Goal: Book appointment/travel/reservation

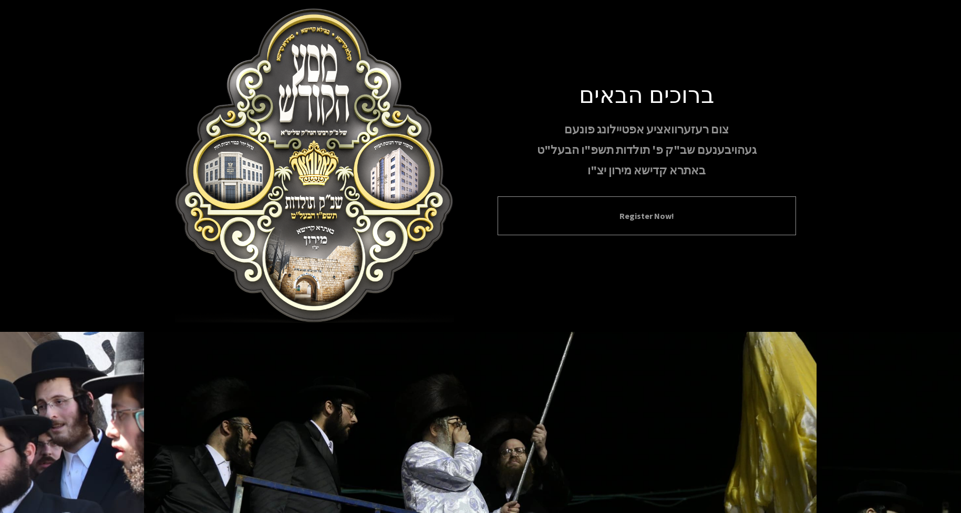
click at [643, 221] on button "Register Now!" at bounding box center [647, 216] width 272 height 13
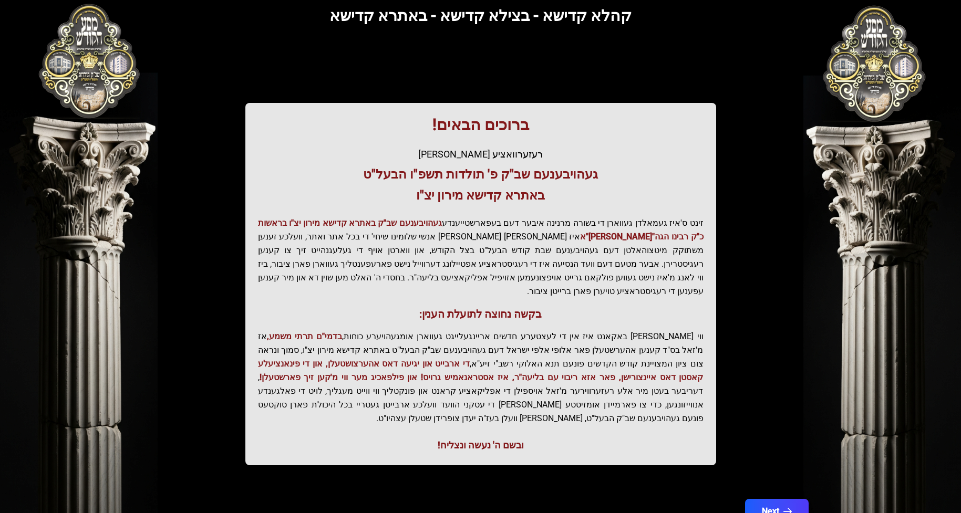
scroll to position [95, 0]
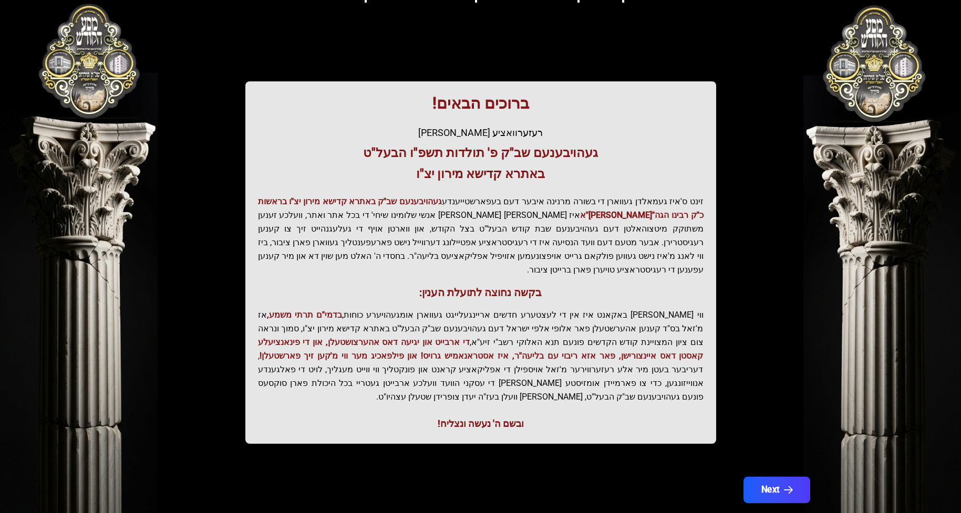
click at [763, 477] on button "Next" at bounding box center [776, 490] width 67 height 26
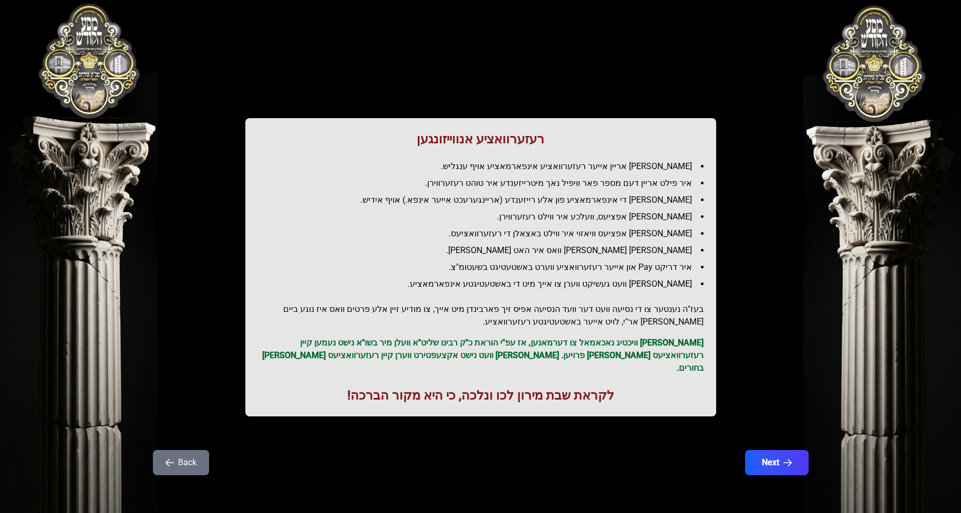
scroll to position [0, 0]
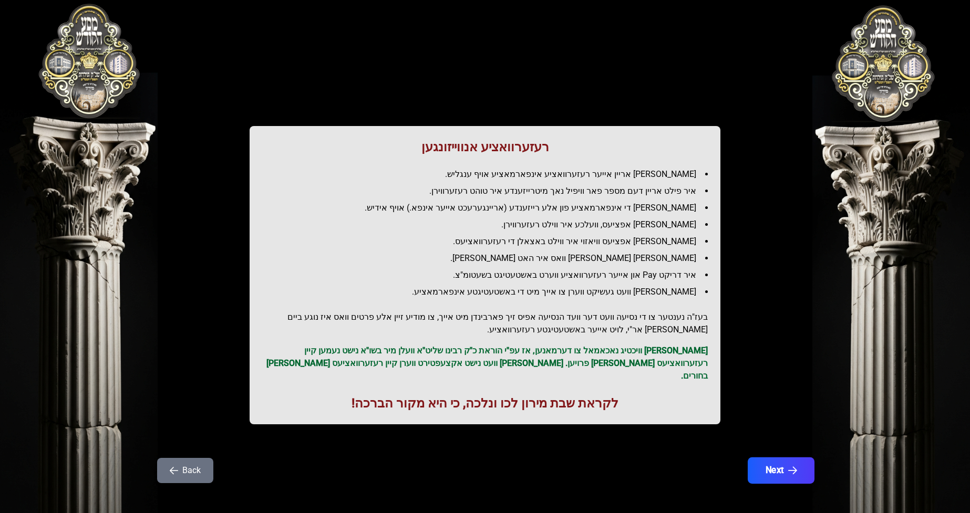
click at [777, 460] on button "Next" at bounding box center [781, 471] width 67 height 26
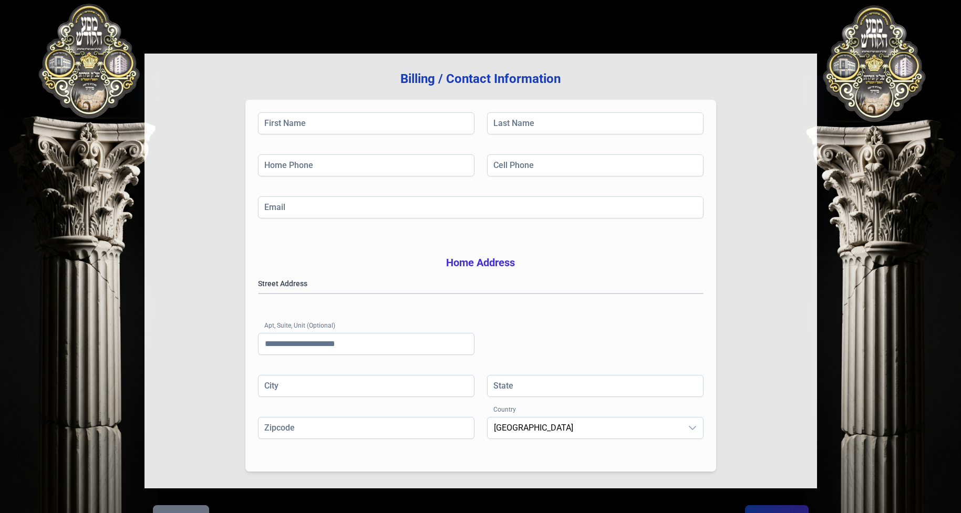
scroll to position [137, 0]
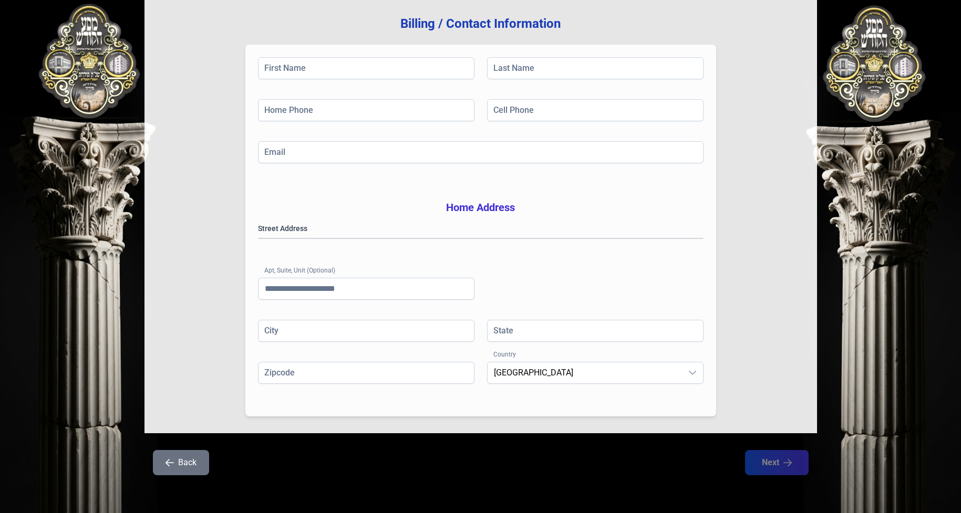
click at [175, 461] on button "Back" at bounding box center [181, 462] width 56 height 25
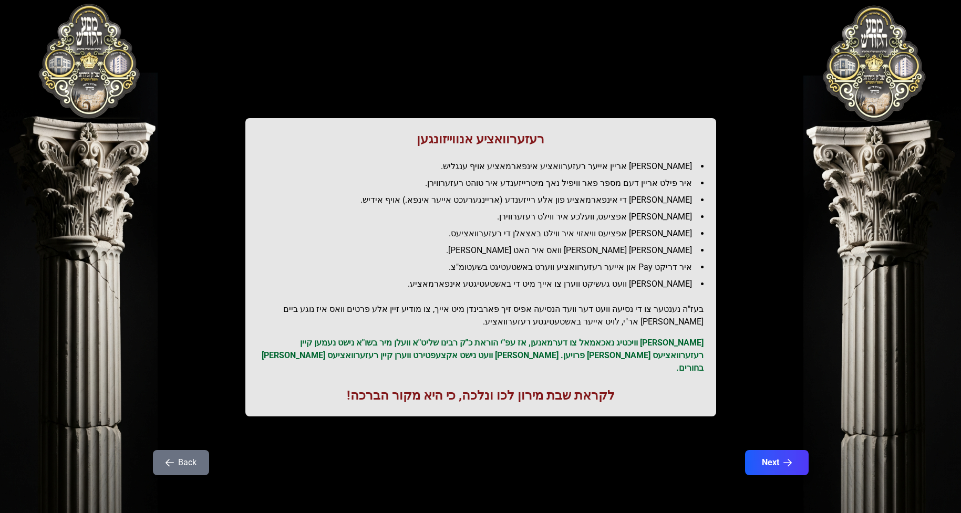
scroll to position [0, 0]
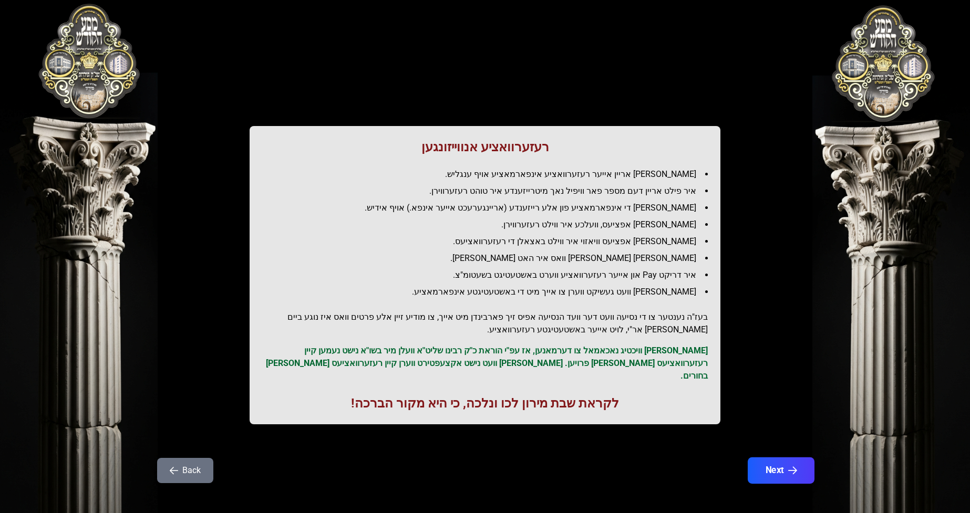
click at [775, 458] on button "Next" at bounding box center [781, 471] width 67 height 26
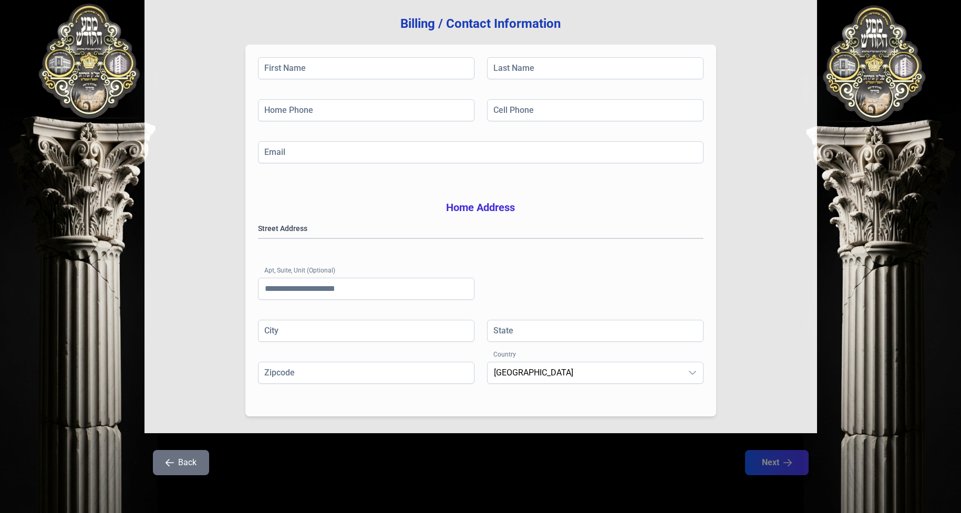
scroll to position [137, 0]
click at [334, 57] on input "First Name" at bounding box center [366, 68] width 216 height 22
type input "*"
click at [521, 57] on input "Last Name" at bounding box center [595, 68] width 216 height 22
type input "*"
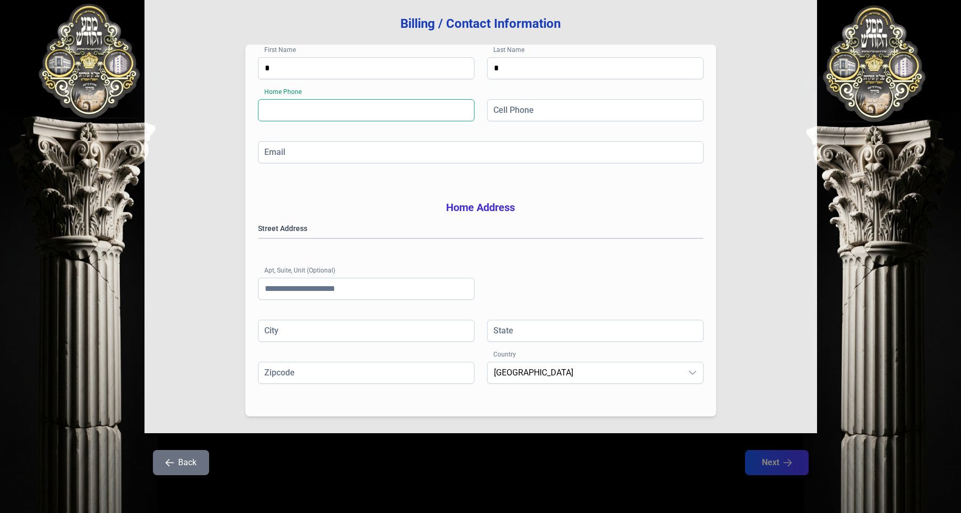
click at [376, 103] on input "Home Phone" at bounding box center [366, 110] width 216 height 22
click at [774, 307] on div "Billing / Contact Information First Name * Last Name * Home Phone Home Phone is…" at bounding box center [480, 215] width 672 height 435
click at [258, 239] on gmp-place-autocomplete at bounding box center [258, 239] width 0 height 0
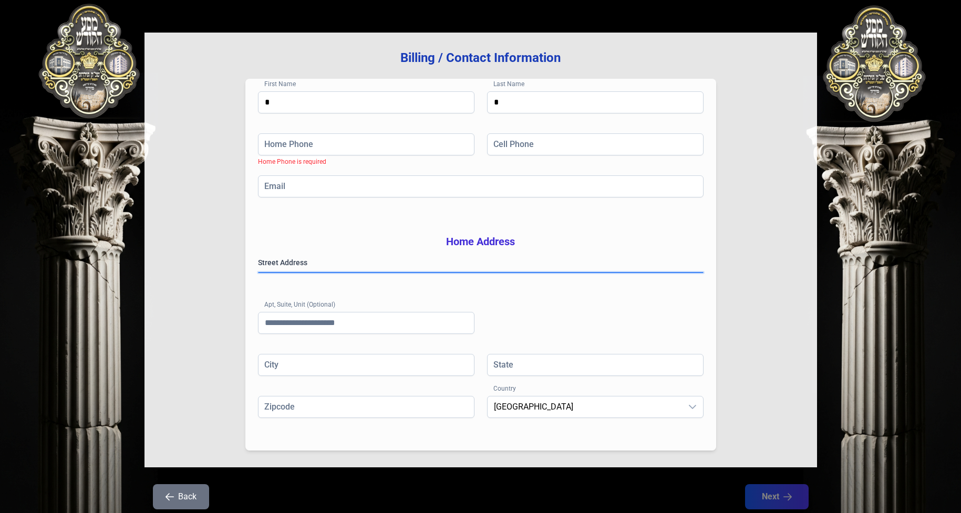
scroll to position [0, 0]
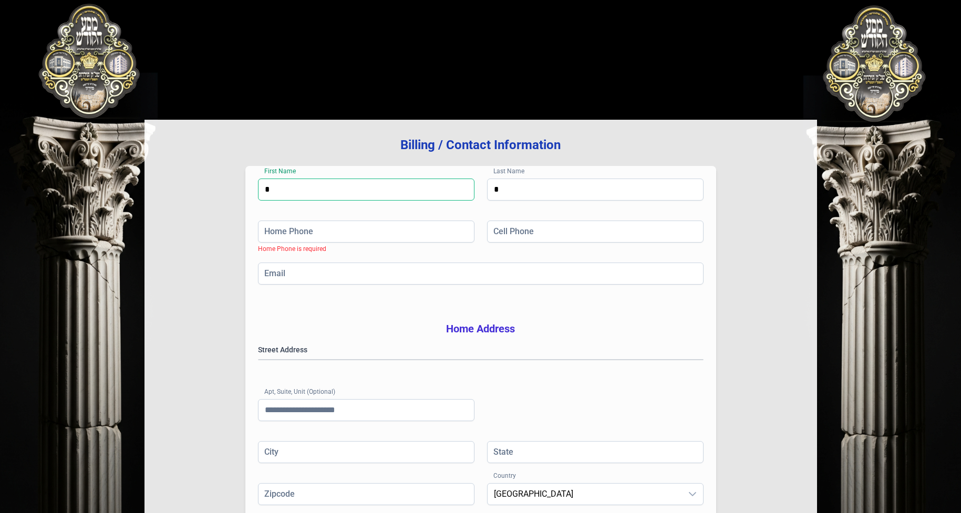
click at [330, 191] on input "*" at bounding box center [366, 190] width 216 height 22
click at [509, 195] on input "*" at bounding box center [595, 190] width 216 height 22
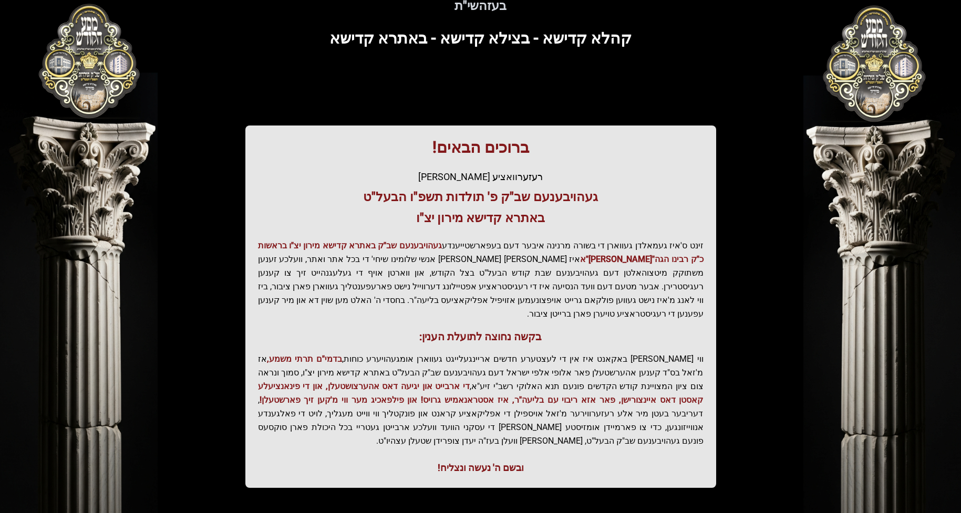
scroll to position [95, 0]
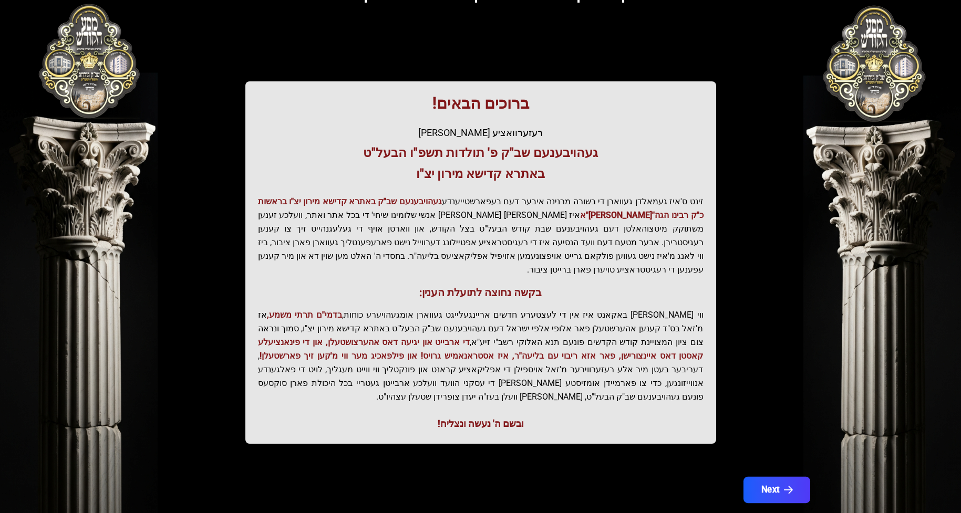
click at [777, 477] on button "Next" at bounding box center [776, 490] width 67 height 26
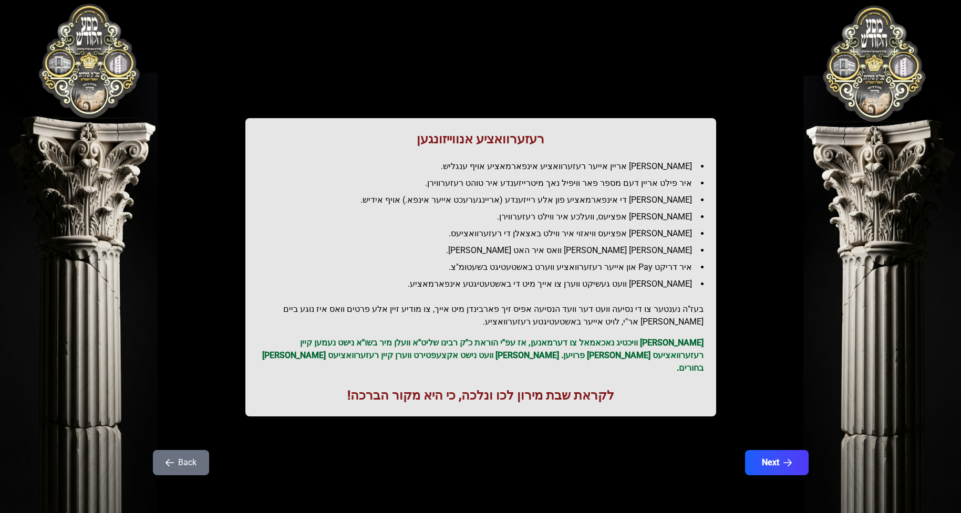
scroll to position [0, 0]
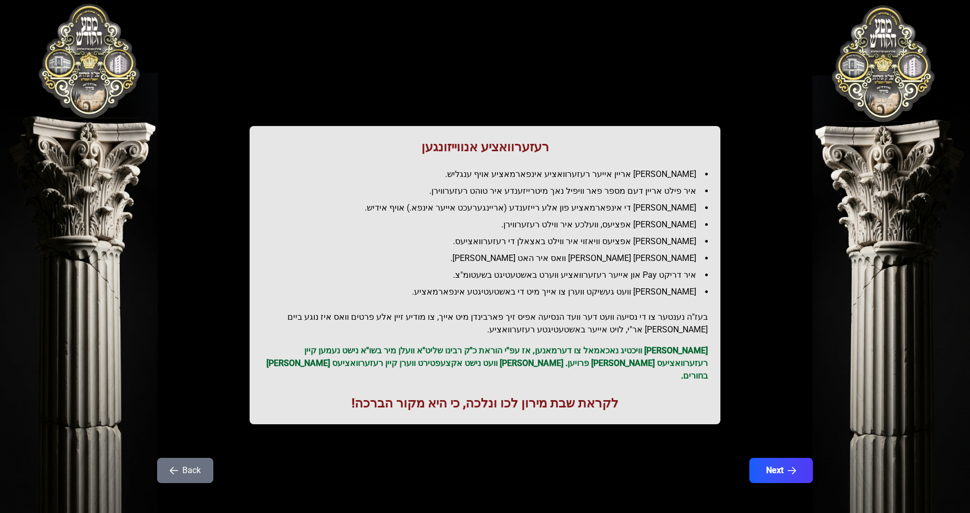
click at [777, 458] on button "Next" at bounding box center [781, 470] width 64 height 25
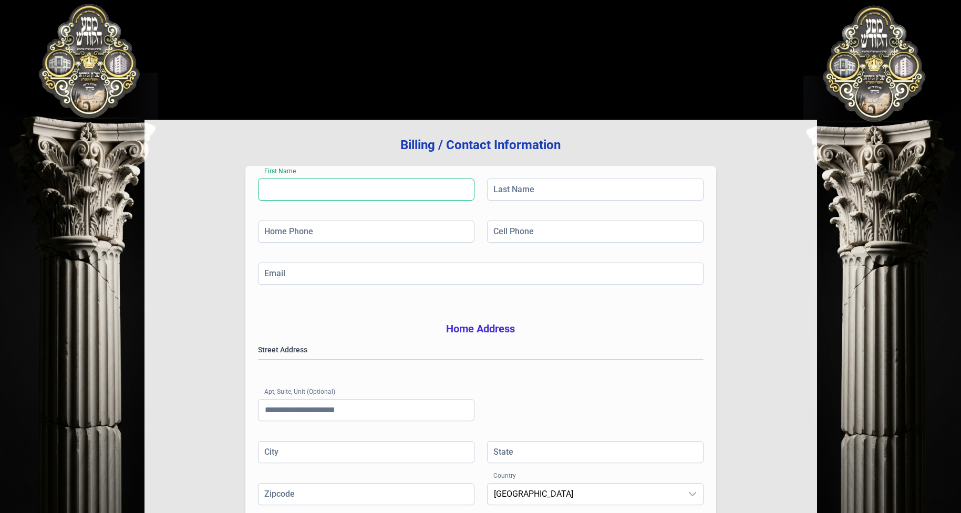
click at [313, 195] on input "First Name" at bounding box center [366, 190] width 216 height 22
type input "****"
type input "*******"
type input "**********"
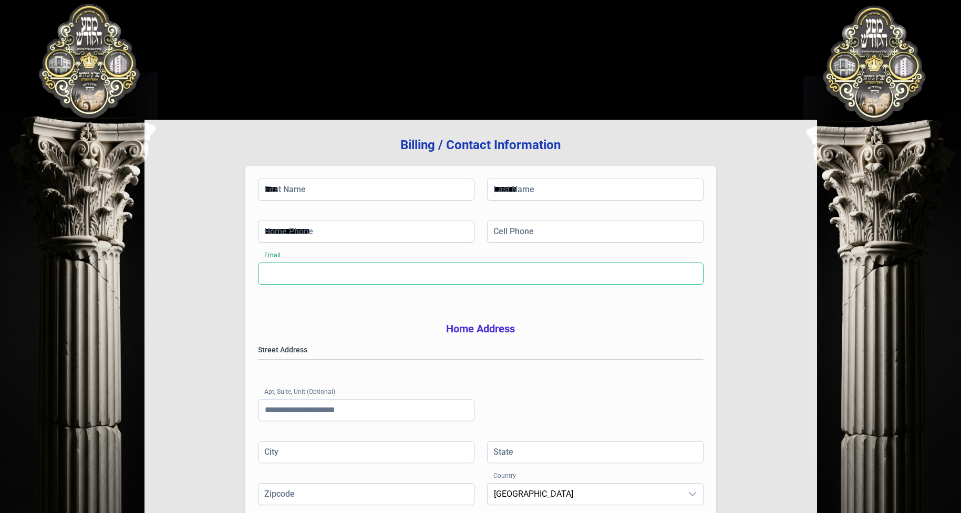
type input "**********"
type input "********"
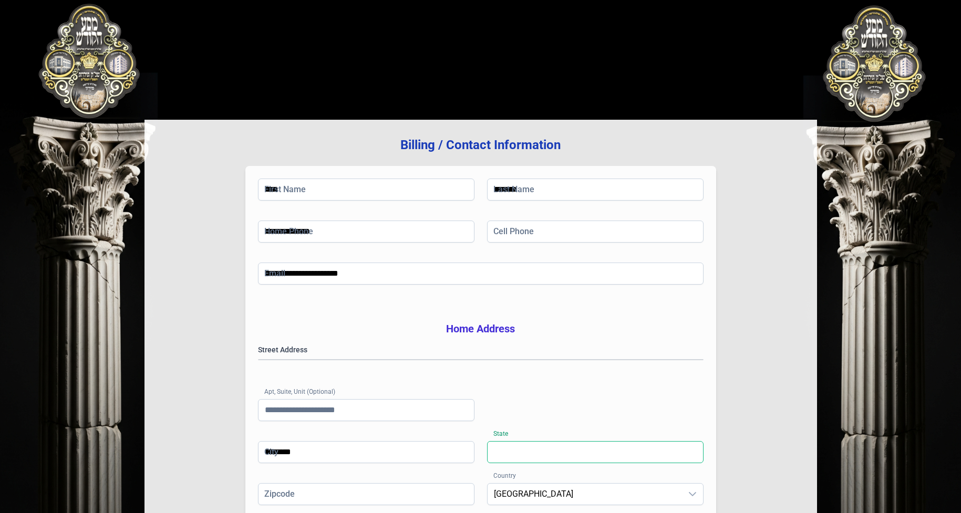
type input "********"
type input "*****"
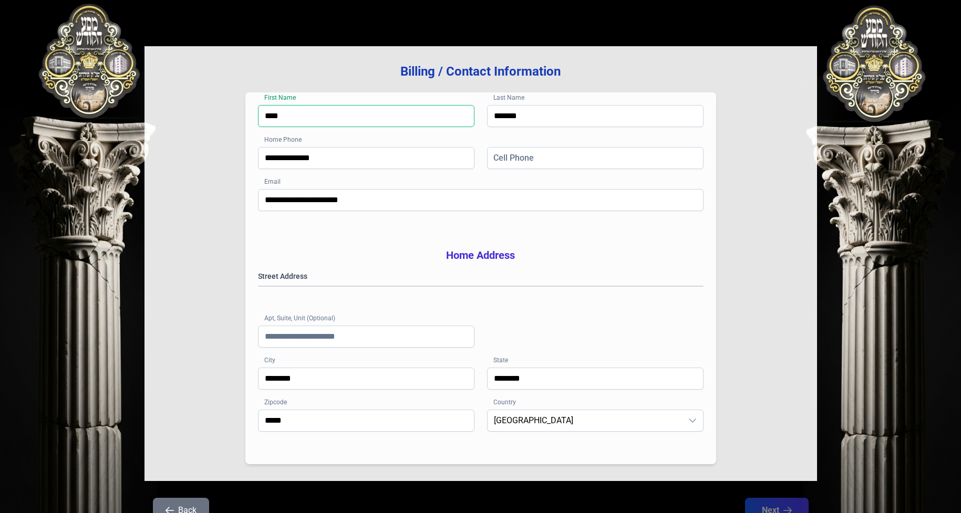
scroll to position [137, 0]
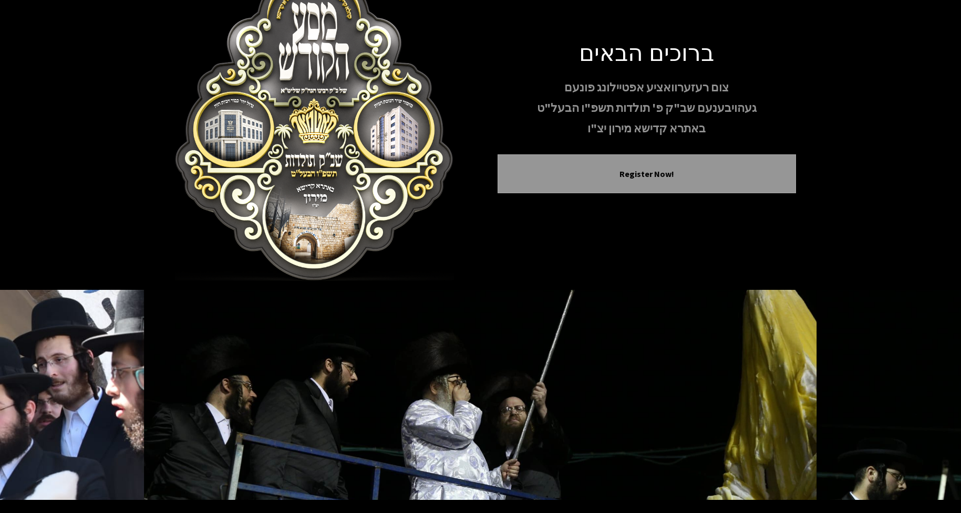
scroll to position [74, 0]
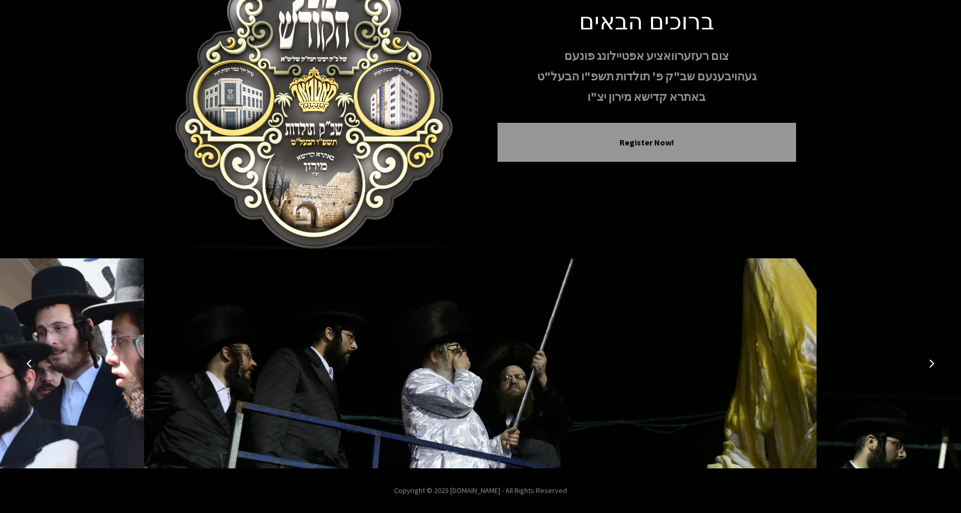
click at [929, 360] on icon "Next image" at bounding box center [931, 363] width 8 height 8
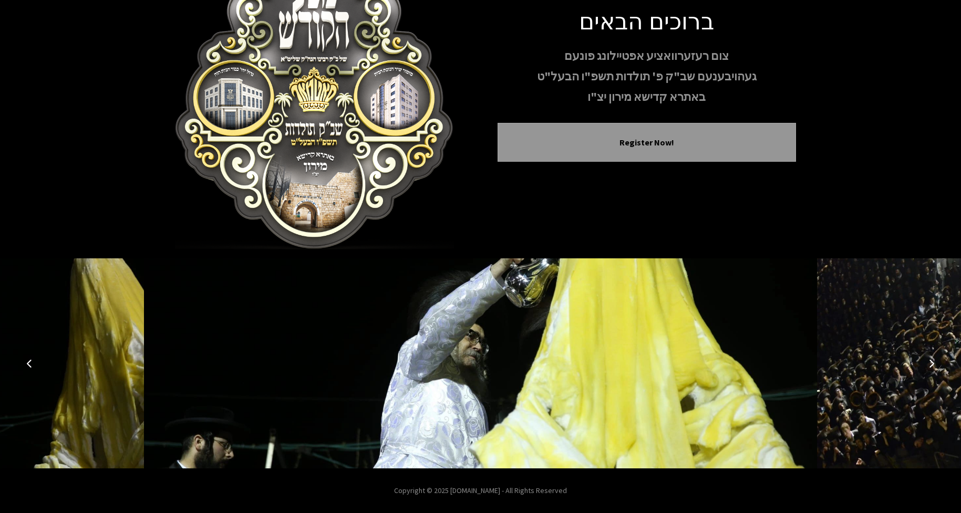
click at [929, 360] on icon "Next image" at bounding box center [931, 363] width 8 height 8
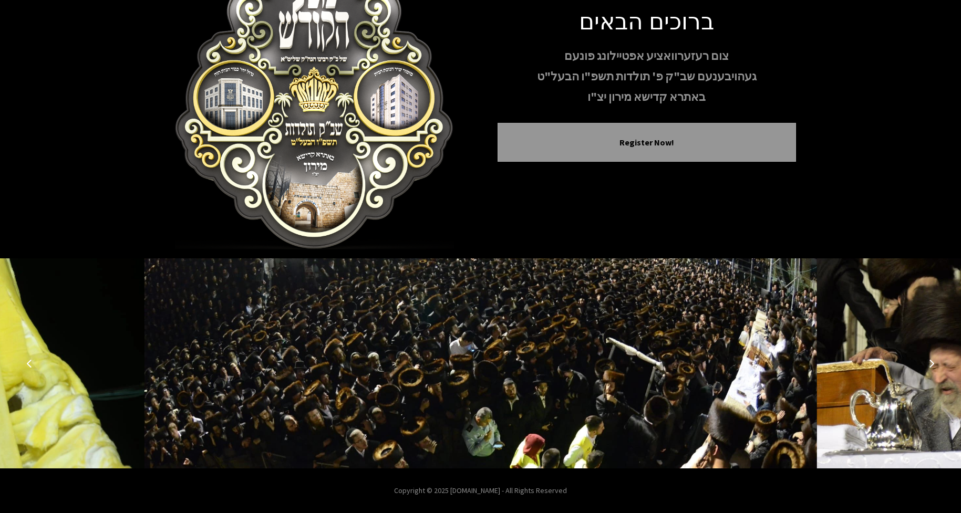
click at [929, 360] on icon "Next image" at bounding box center [931, 363] width 8 height 8
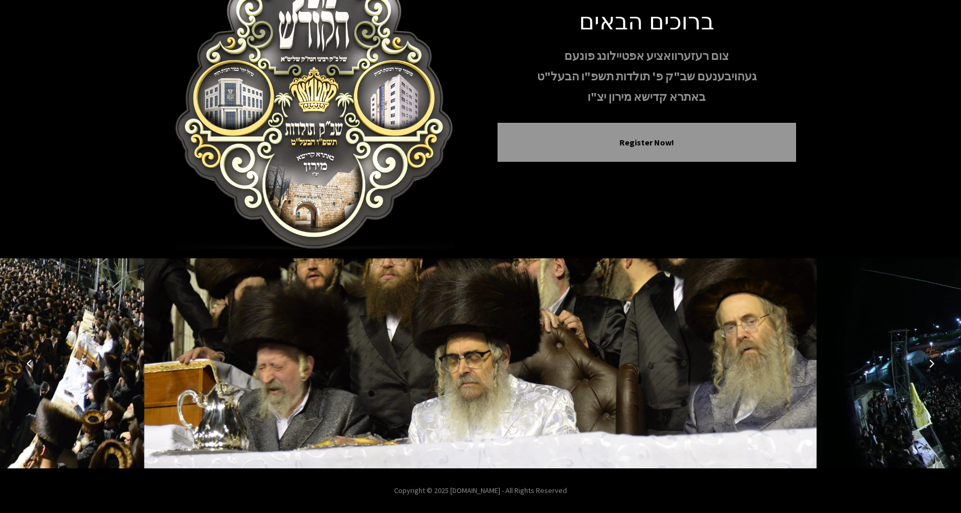
click at [929, 360] on icon "Next image" at bounding box center [931, 363] width 8 height 8
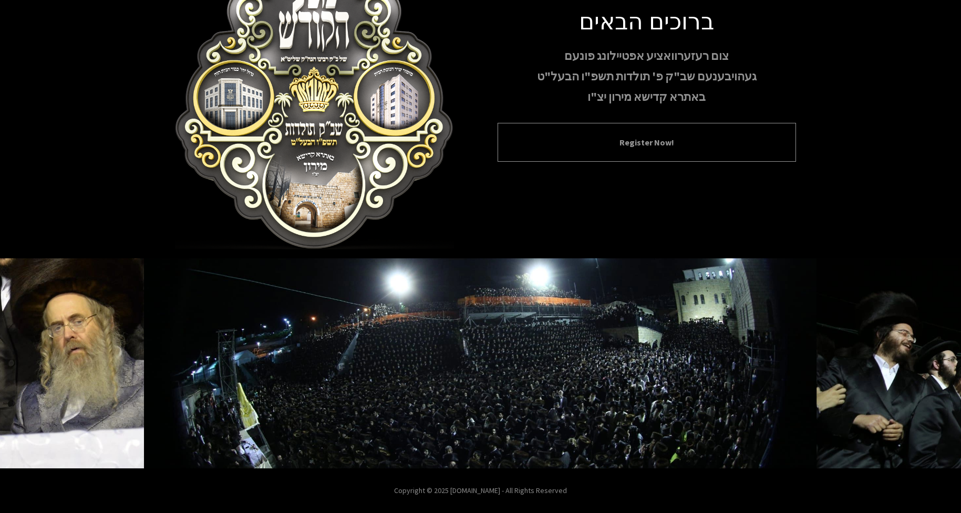
click at [602, 147] on button "Register Now!" at bounding box center [647, 142] width 272 height 13
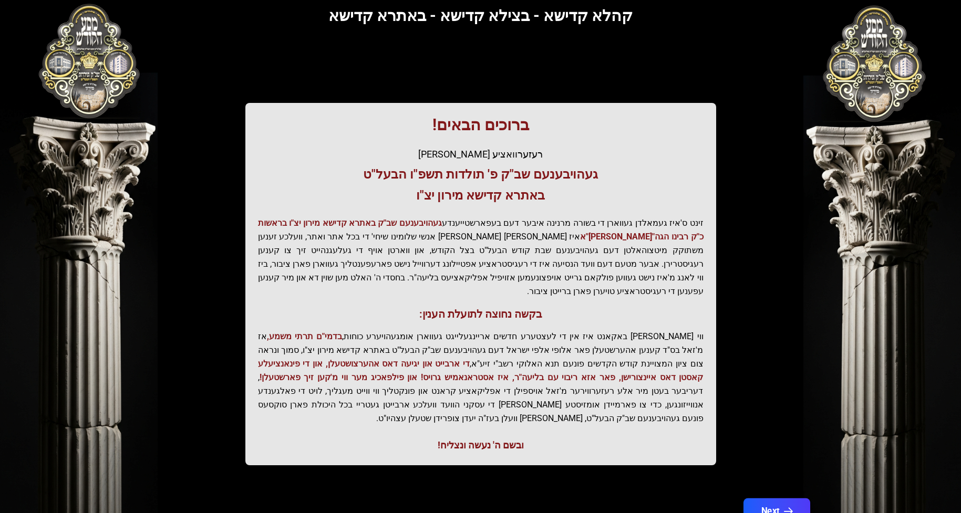
click at [763, 499] on button "Next" at bounding box center [776, 512] width 67 height 26
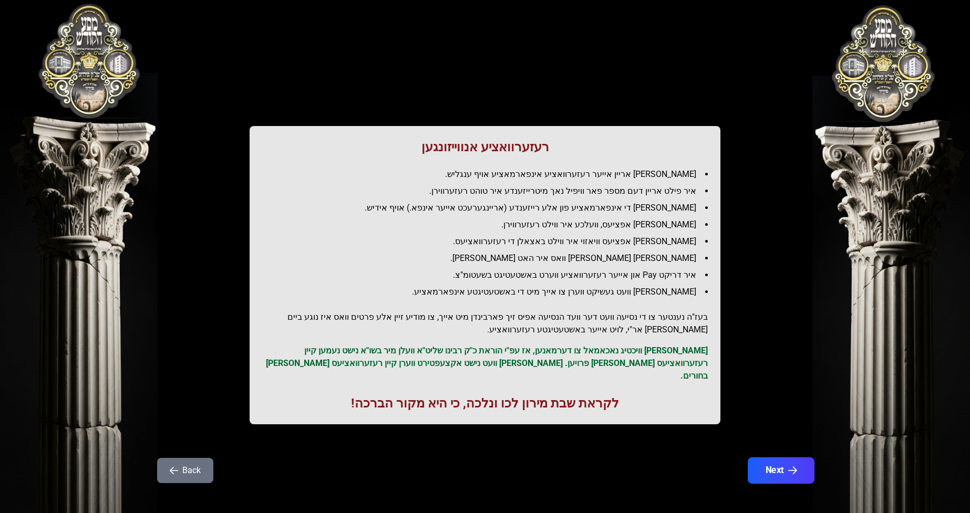
click at [774, 459] on button "Next" at bounding box center [781, 471] width 67 height 26
